Goal: Task Accomplishment & Management: Use online tool/utility

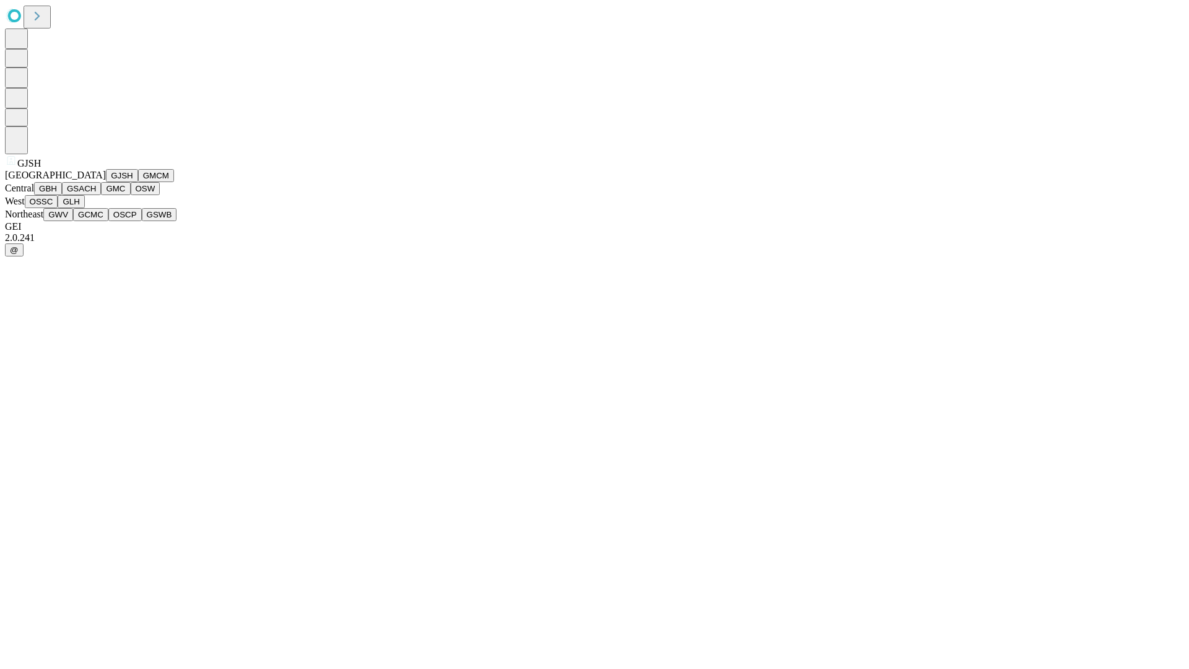
click at [106, 182] on button "GJSH" at bounding box center [122, 175] width 32 height 13
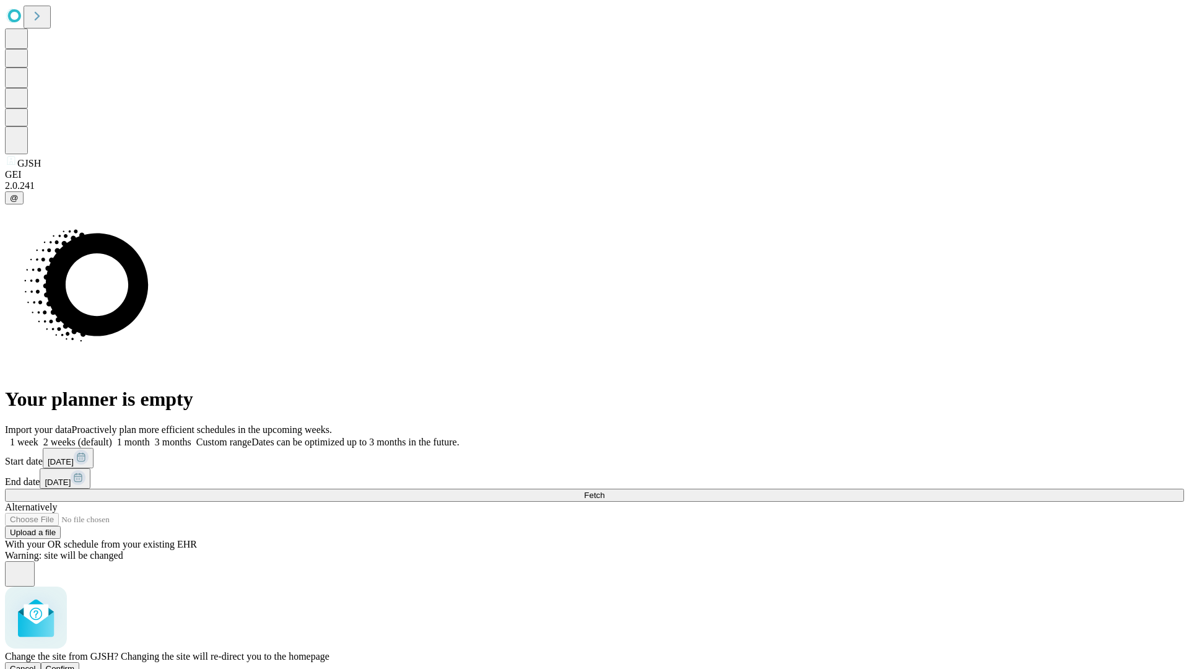
click at [75, 664] on span "Confirm" at bounding box center [60, 668] width 29 height 9
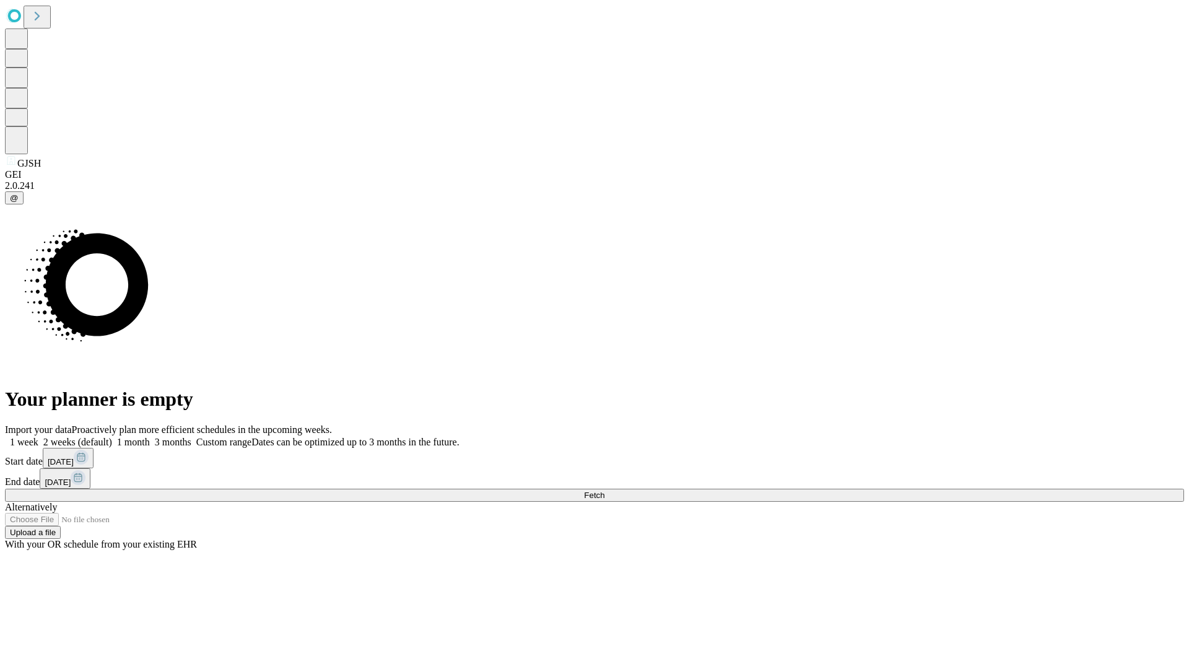
click at [112, 436] on label "2 weeks (default)" at bounding box center [75, 441] width 74 height 11
click at [604, 490] on span "Fetch" at bounding box center [594, 494] width 20 height 9
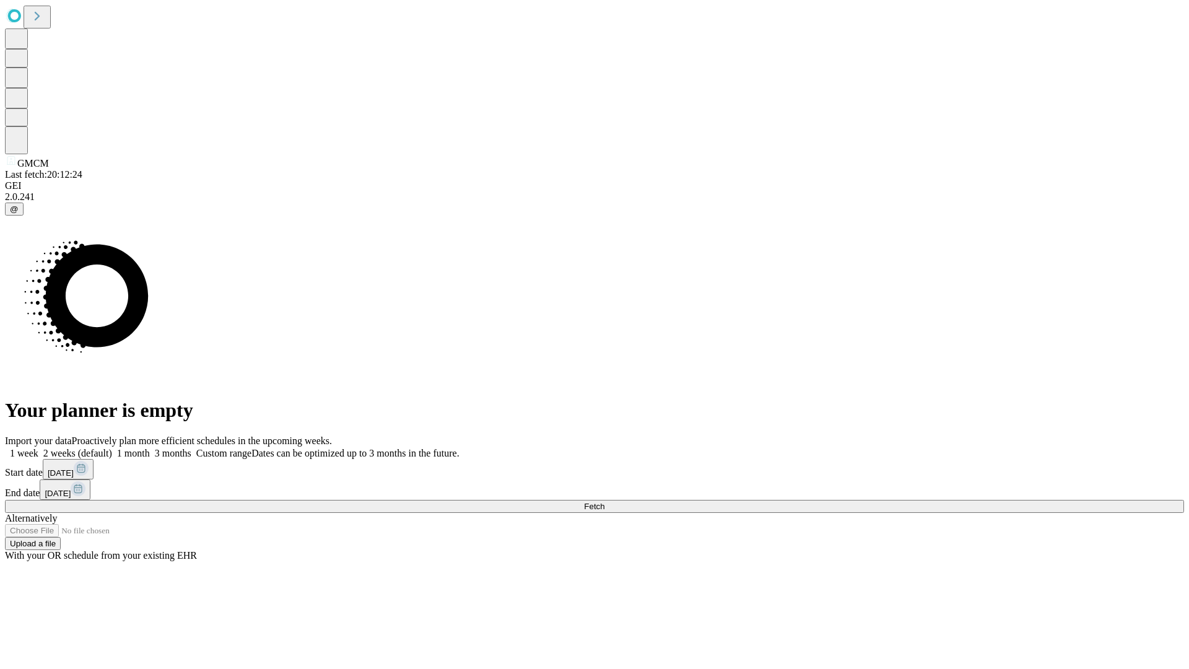
click at [112, 448] on label "2 weeks (default)" at bounding box center [75, 453] width 74 height 11
click at [604, 501] on span "Fetch" at bounding box center [594, 505] width 20 height 9
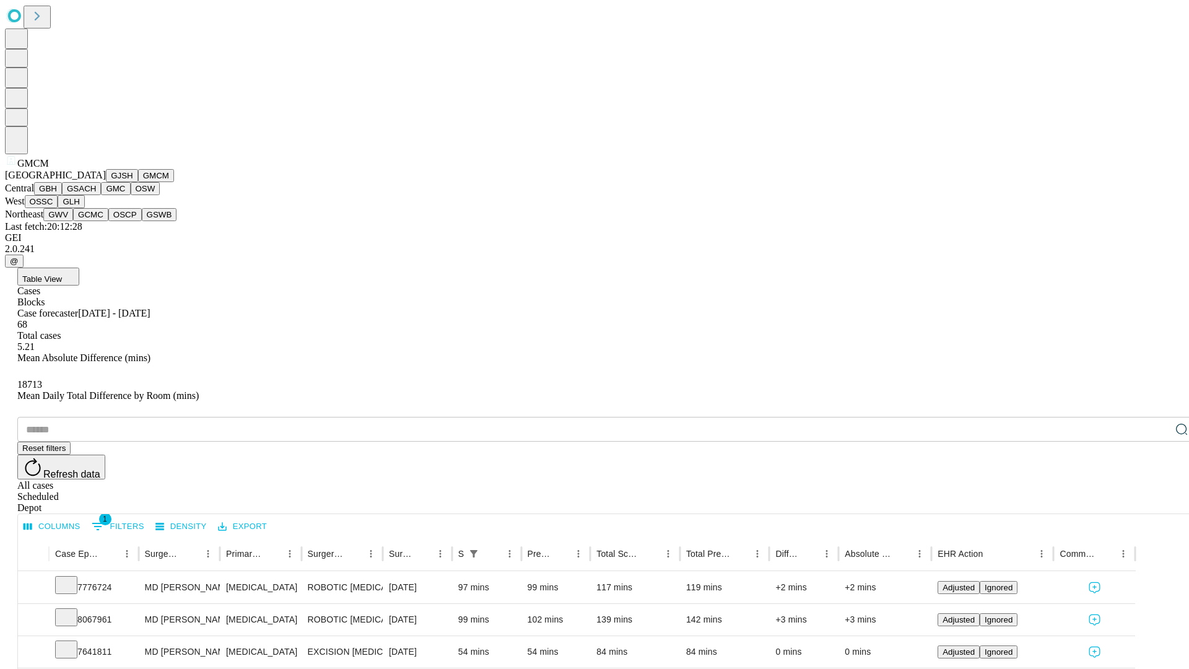
click at [62, 195] on button "GBH" at bounding box center [48, 188] width 28 height 13
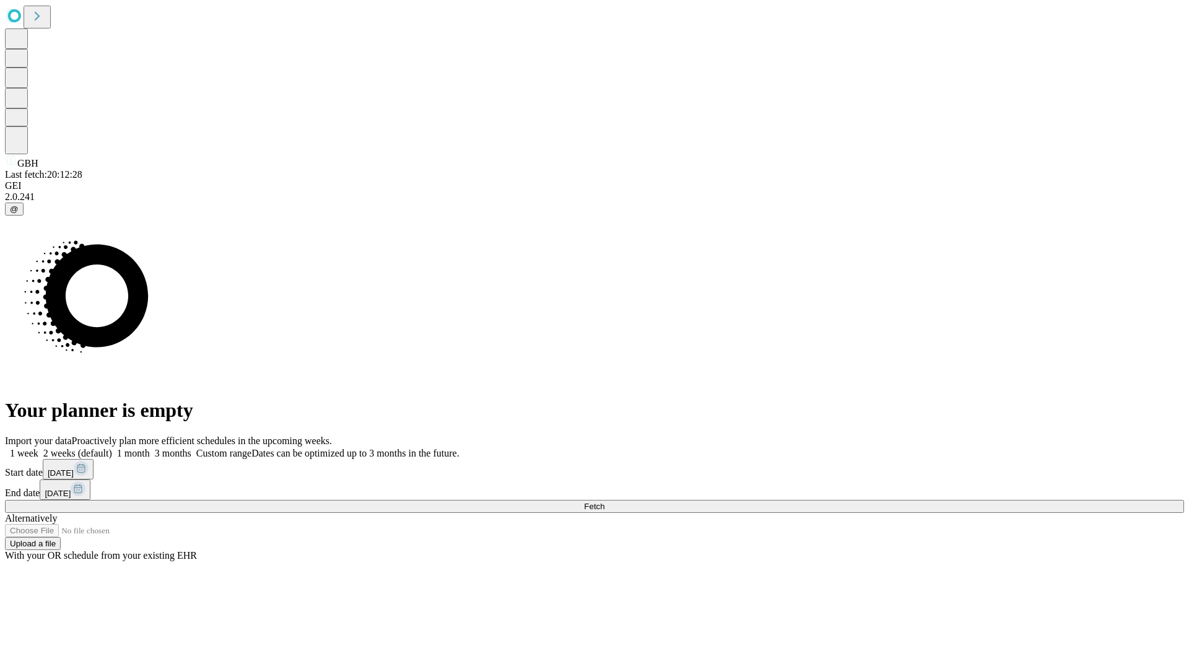
click at [112, 448] on label "2 weeks (default)" at bounding box center [75, 453] width 74 height 11
click at [604, 501] on span "Fetch" at bounding box center [594, 505] width 20 height 9
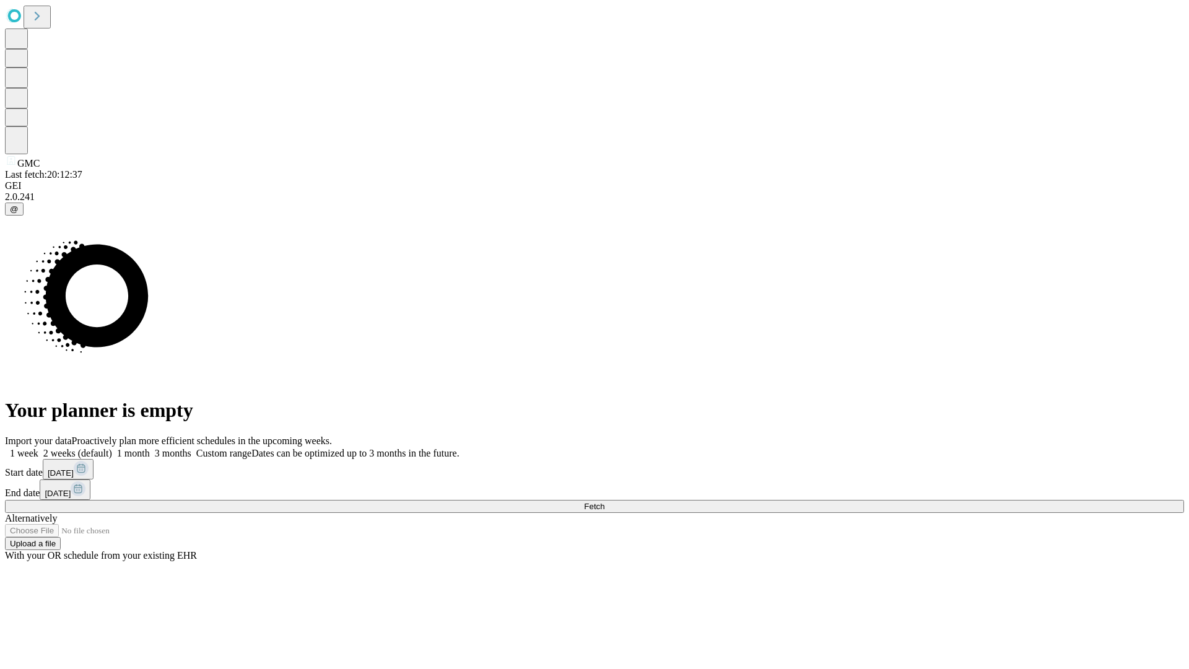
click at [112, 448] on label "2 weeks (default)" at bounding box center [75, 453] width 74 height 11
click at [604, 501] on span "Fetch" at bounding box center [594, 505] width 20 height 9
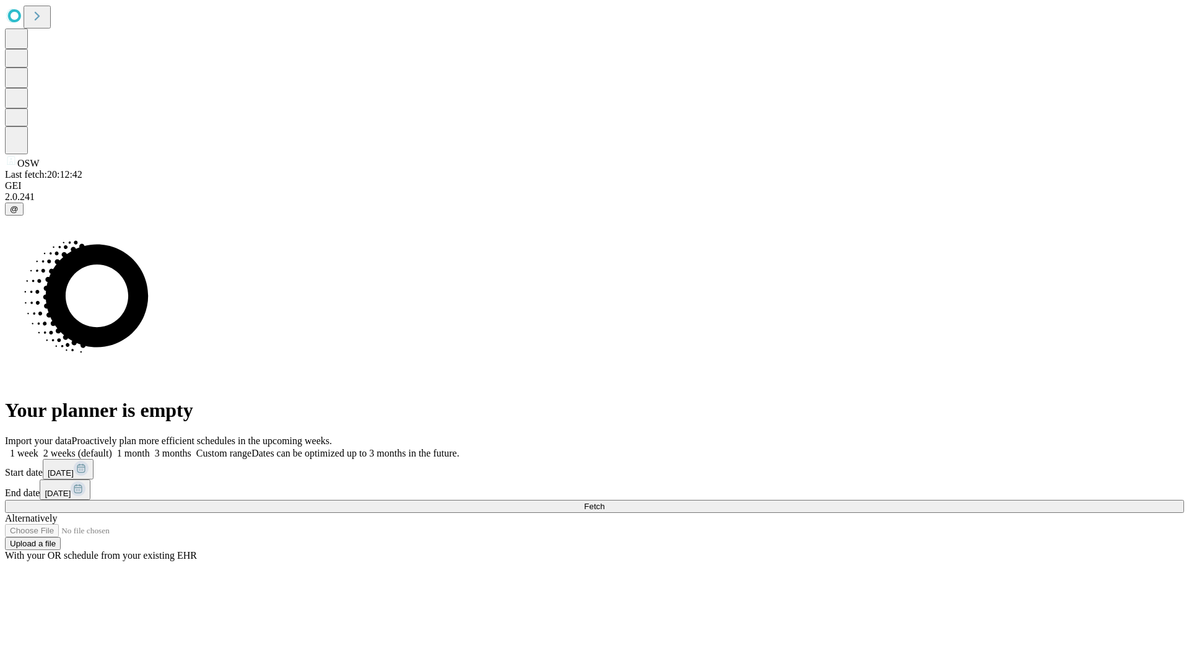
click at [112, 448] on label "2 weeks (default)" at bounding box center [75, 453] width 74 height 11
click at [604, 501] on span "Fetch" at bounding box center [594, 505] width 20 height 9
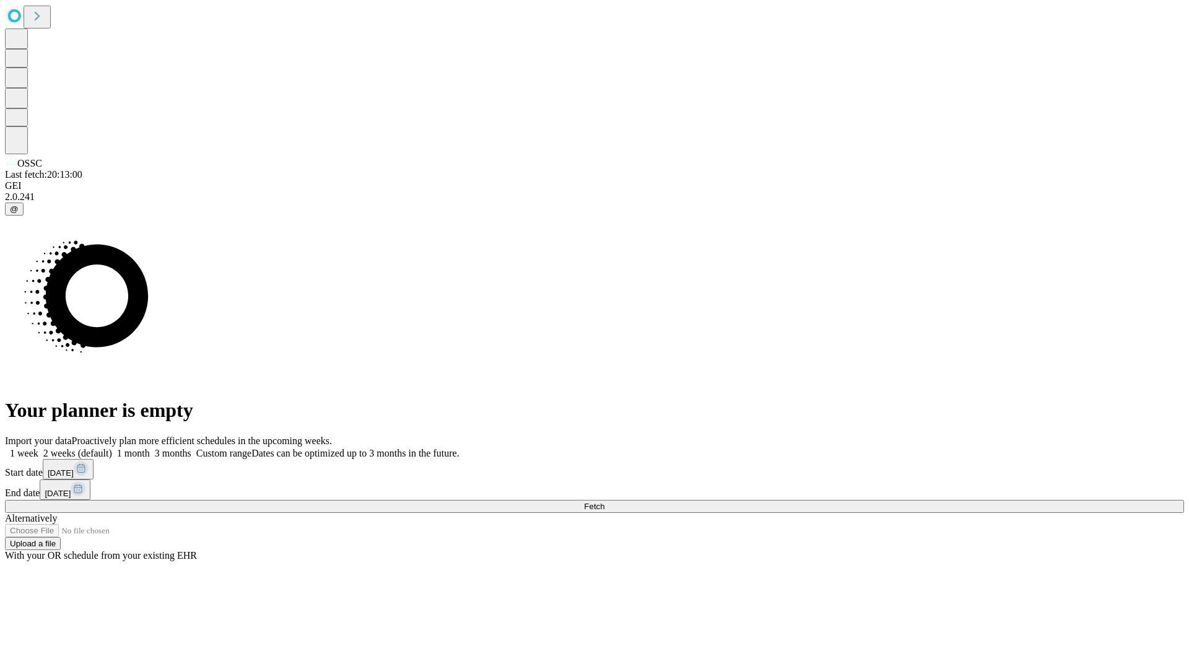
click at [112, 448] on label "2 weeks (default)" at bounding box center [75, 453] width 74 height 11
click at [604, 501] on span "Fetch" at bounding box center [594, 505] width 20 height 9
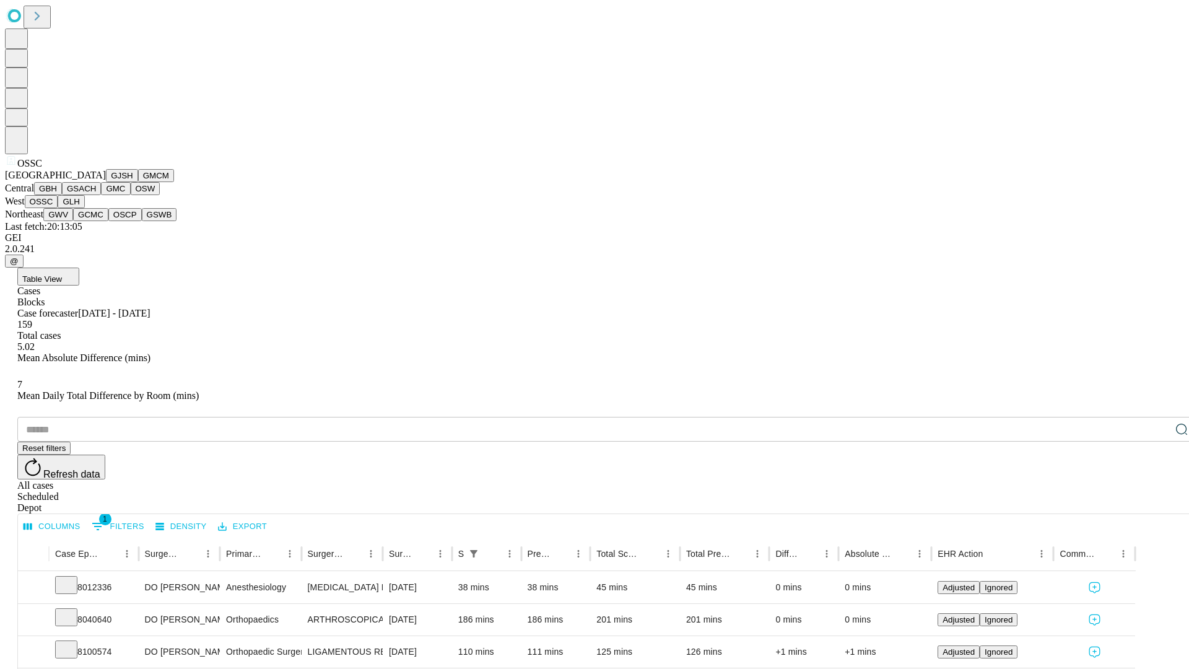
click at [84, 208] on button "GLH" at bounding box center [71, 201] width 27 height 13
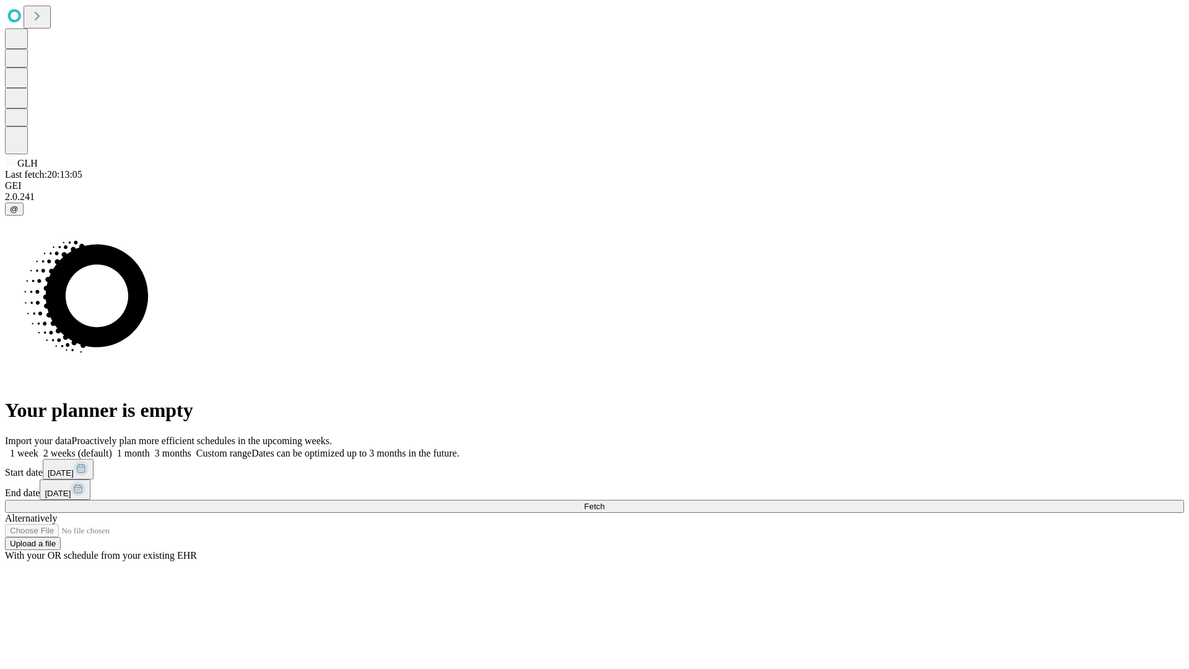
click at [112, 448] on label "2 weeks (default)" at bounding box center [75, 453] width 74 height 11
click at [604, 501] on span "Fetch" at bounding box center [594, 505] width 20 height 9
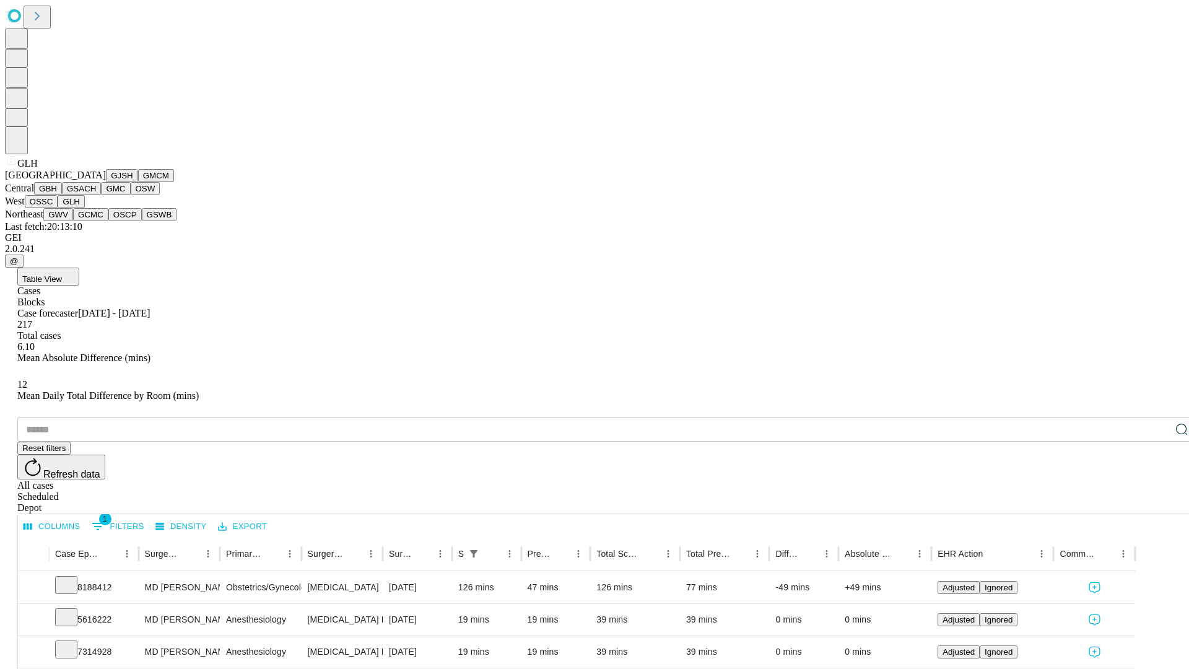
click at [73, 221] on button "GWV" at bounding box center [58, 214] width 30 height 13
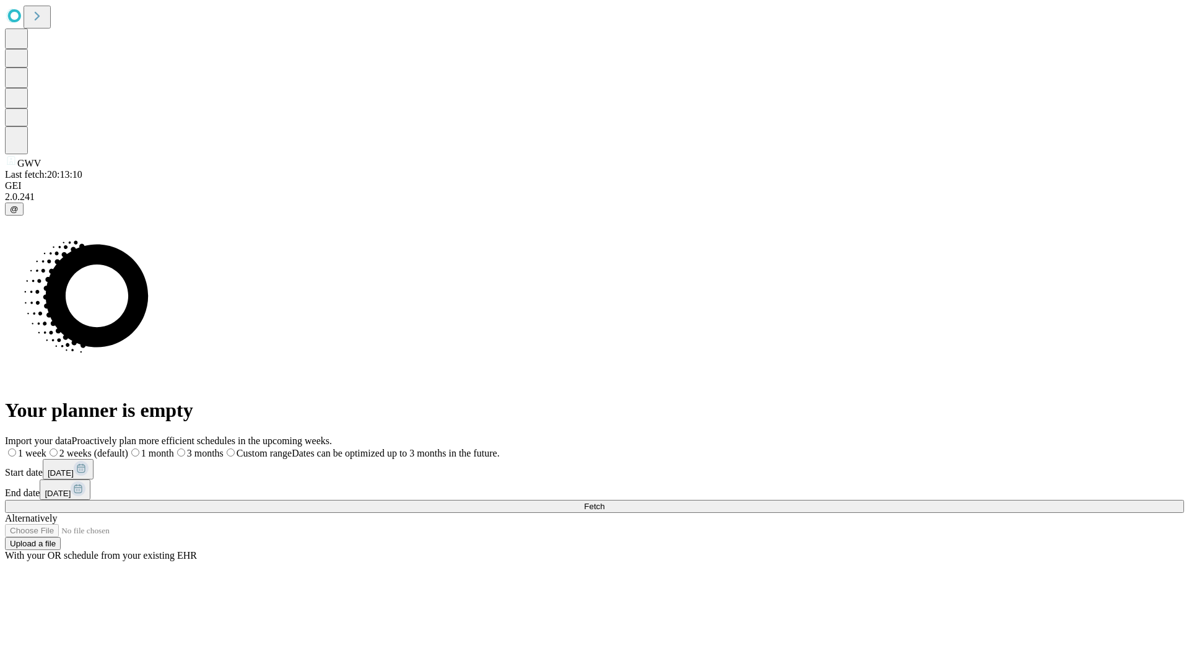
click at [128, 448] on label "2 weeks (default)" at bounding box center [87, 453] width 82 height 11
click at [604, 501] on span "Fetch" at bounding box center [594, 505] width 20 height 9
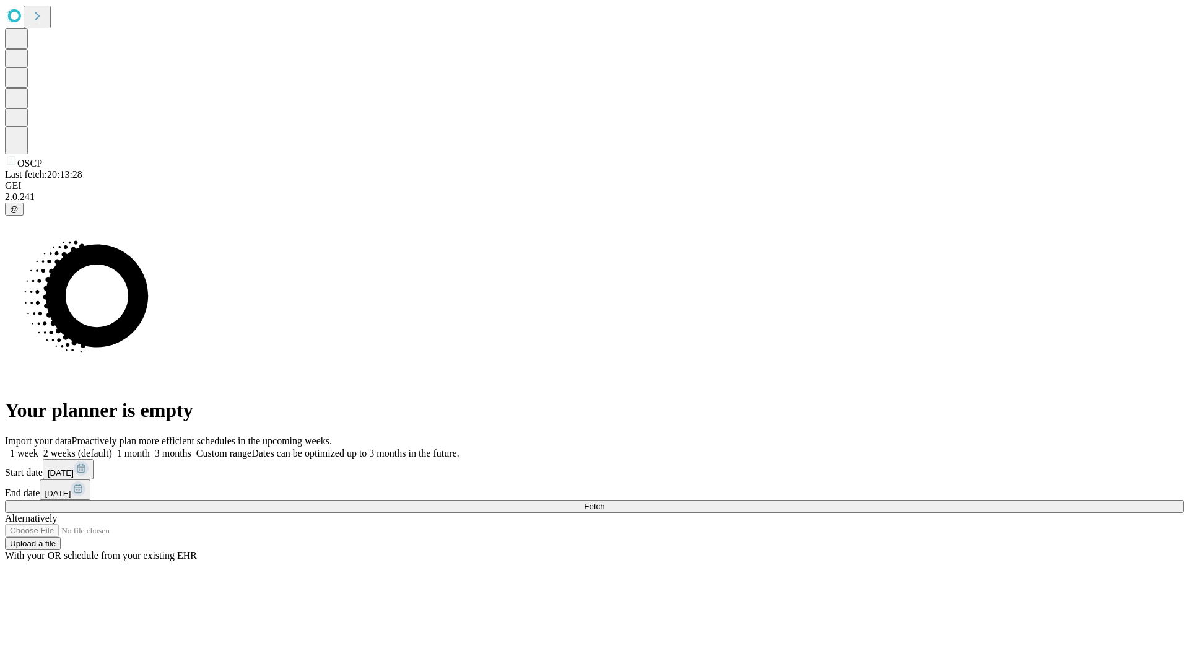
click at [112, 448] on label "2 weeks (default)" at bounding box center [75, 453] width 74 height 11
click at [604, 501] on span "Fetch" at bounding box center [594, 505] width 20 height 9
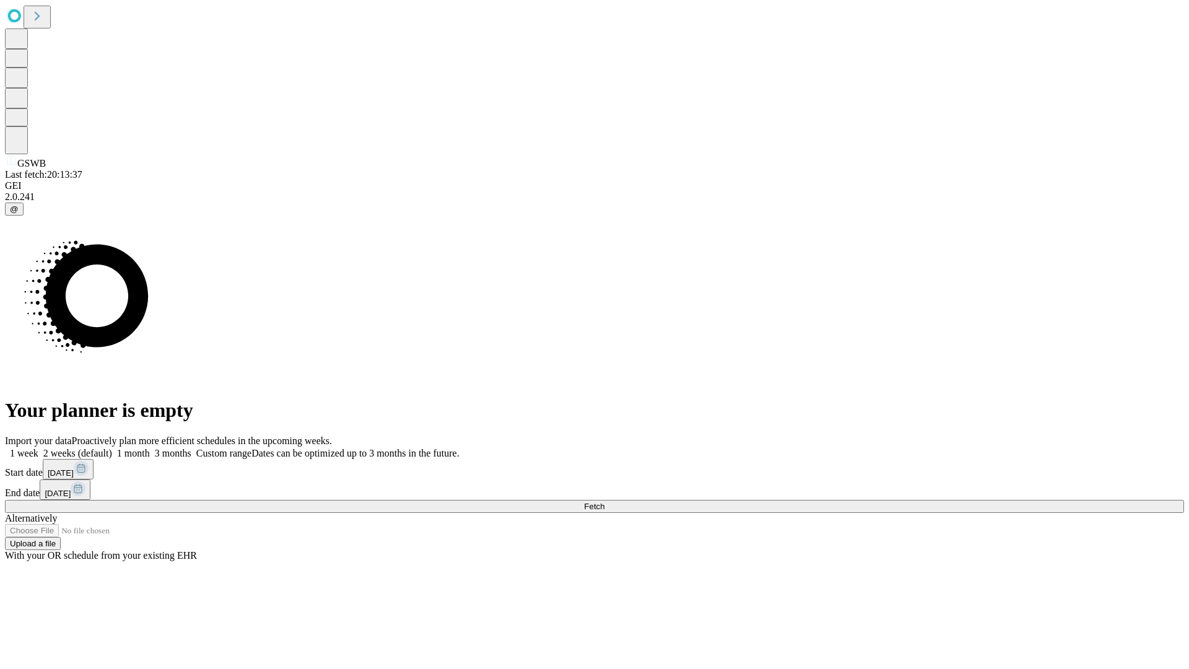
click at [112, 448] on label "2 weeks (default)" at bounding box center [75, 453] width 74 height 11
click at [604, 501] on span "Fetch" at bounding box center [594, 505] width 20 height 9
